Goal: Task Accomplishment & Management: Use online tool/utility

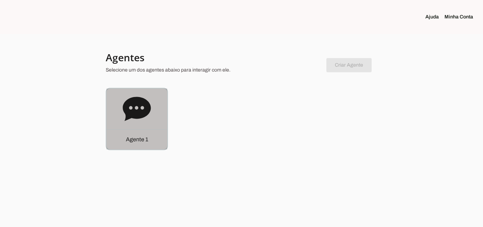
click at [139, 127] on div "Agente 1" at bounding box center [136, 118] width 61 height 61
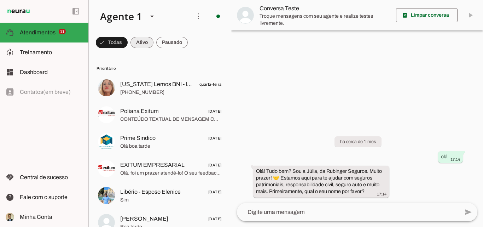
click at [140, 43] on span at bounding box center [142, 42] width 23 height 17
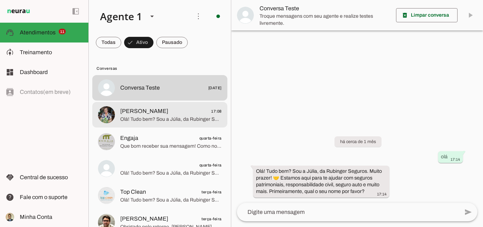
click at [144, 116] on span "Olá! Tudo bem? Sou a Júlia, da Rubinger Seguros. Muito prazer! 🤝 Estamos aqui p…" at bounding box center [171, 119] width 102 height 7
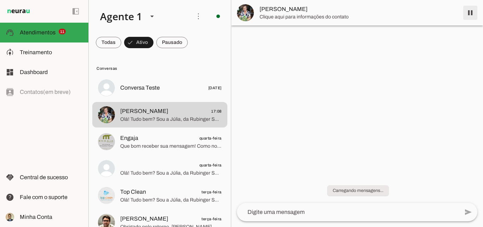
click at [465, 16] on span at bounding box center [470, 12] width 17 height 17
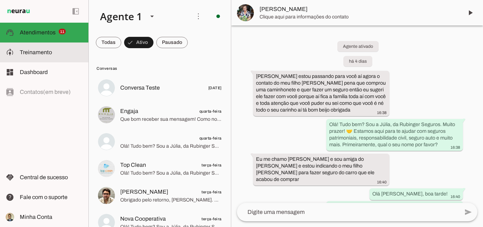
click at [36, 53] on span "Treinamento" at bounding box center [36, 52] width 32 height 6
